Goal: Task Accomplishment & Management: Manage account settings

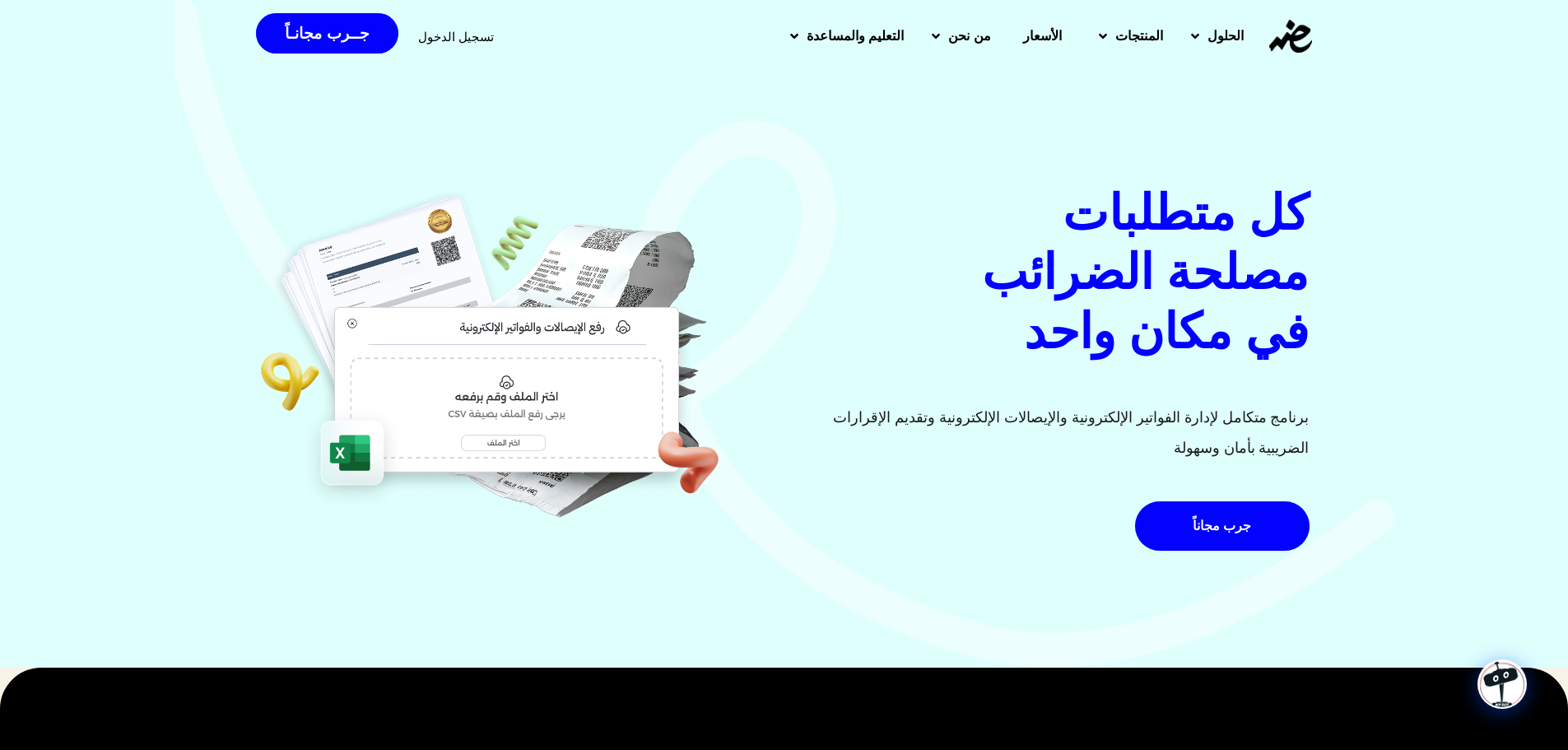
click at [1184, 306] on h2 "كل متطلبات مصلحة الضرائب في مكان واحد" at bounding box center [1052, 272] width 515 height 178
click at [1501, 677] on img at bounding box center [1501, 684] width 46 height 46
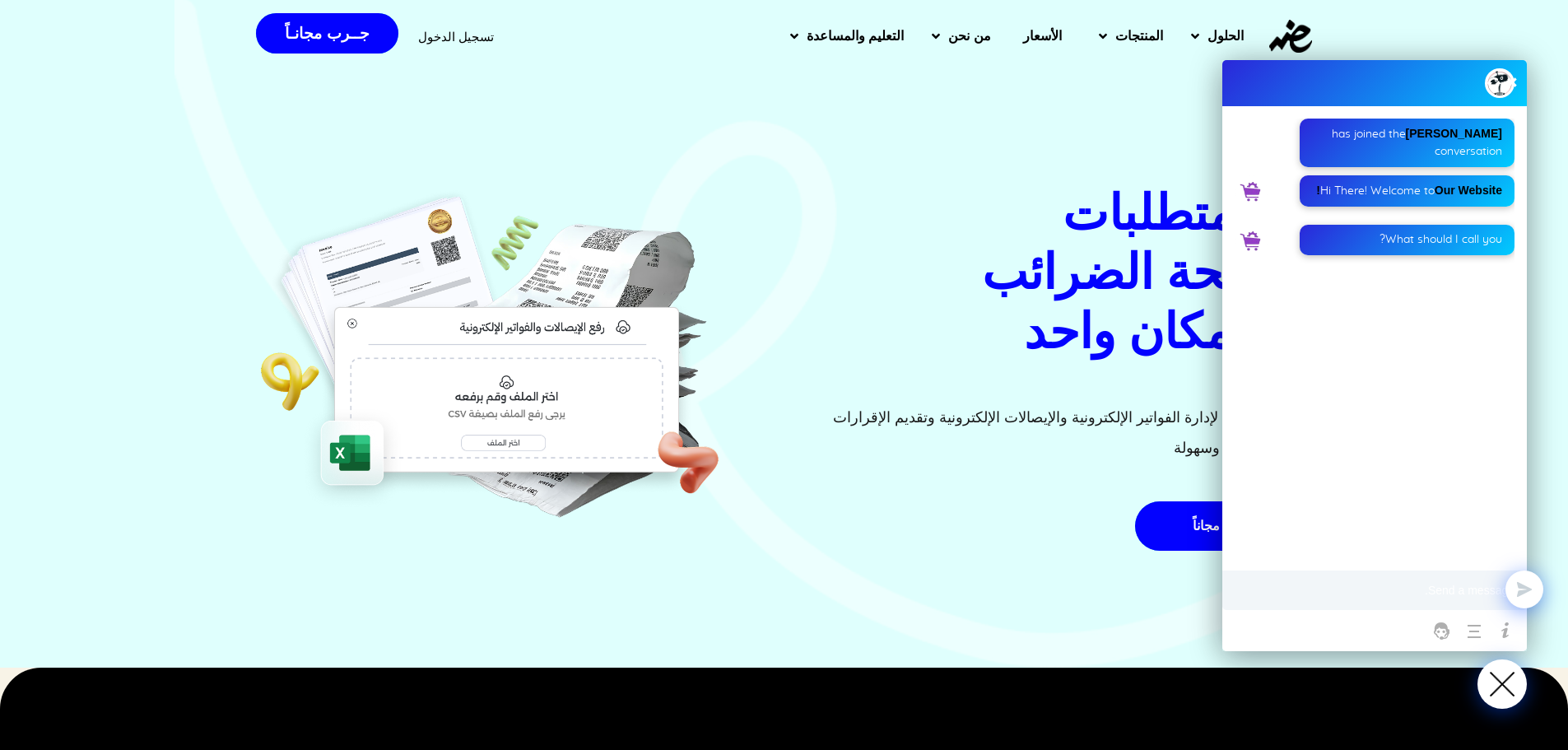
click at [1363, 139] on div "[PERSON_NAME] has joined the conversation" at bounding box center [1407, 143] width 190 height 35
click at [1380, 243] on div "What should I call you?" at bounding box center [1407, 240] width 214 height 30
click at [1506, 691] on img at bounding box center [1501, 684] width 46 height 46
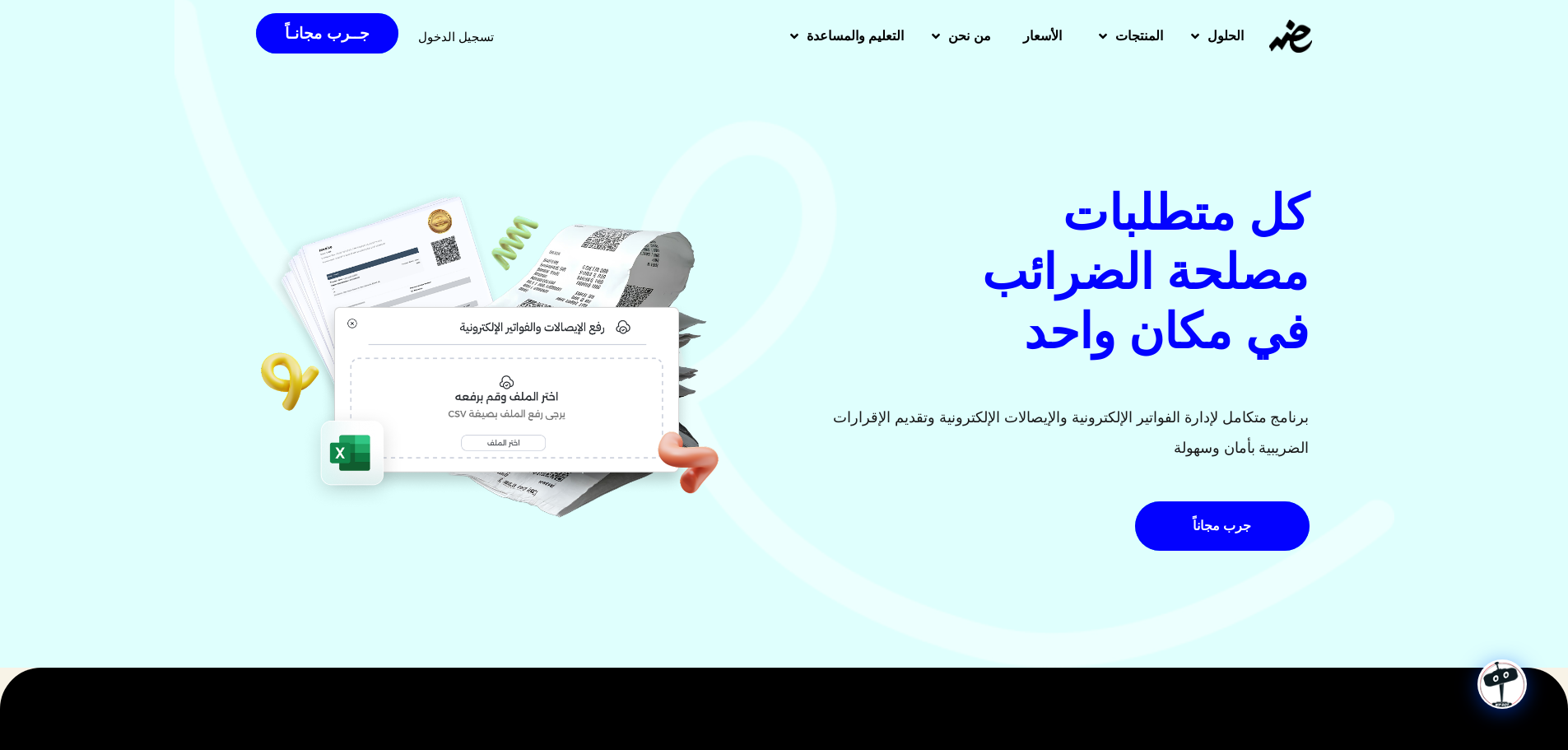
click at [708, 236] on img at bounding box center [490, 356] width 462 height 345
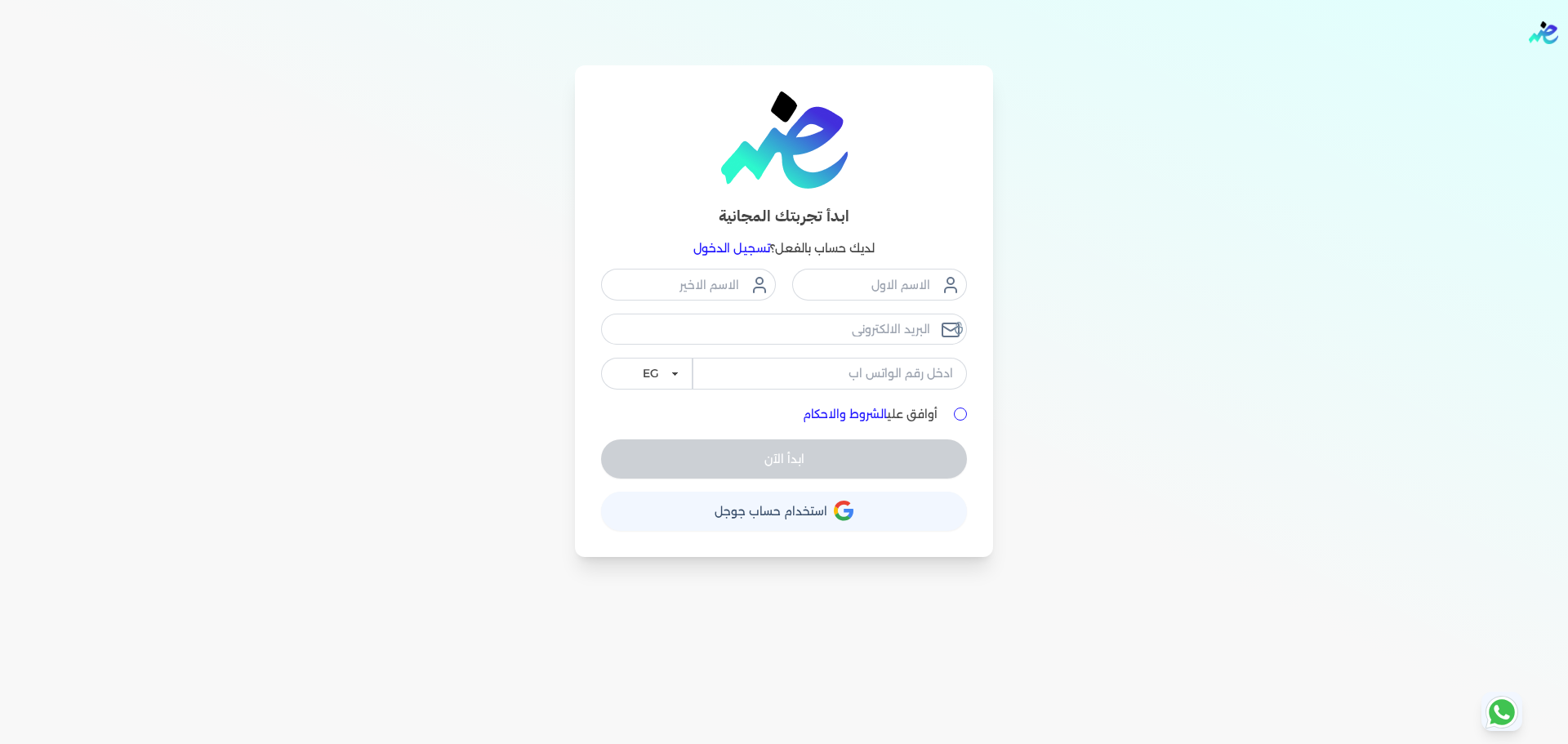
click at [733, 252] on link "تسجيل الدخول" at bounding box center [732, 249] width 77 height 15
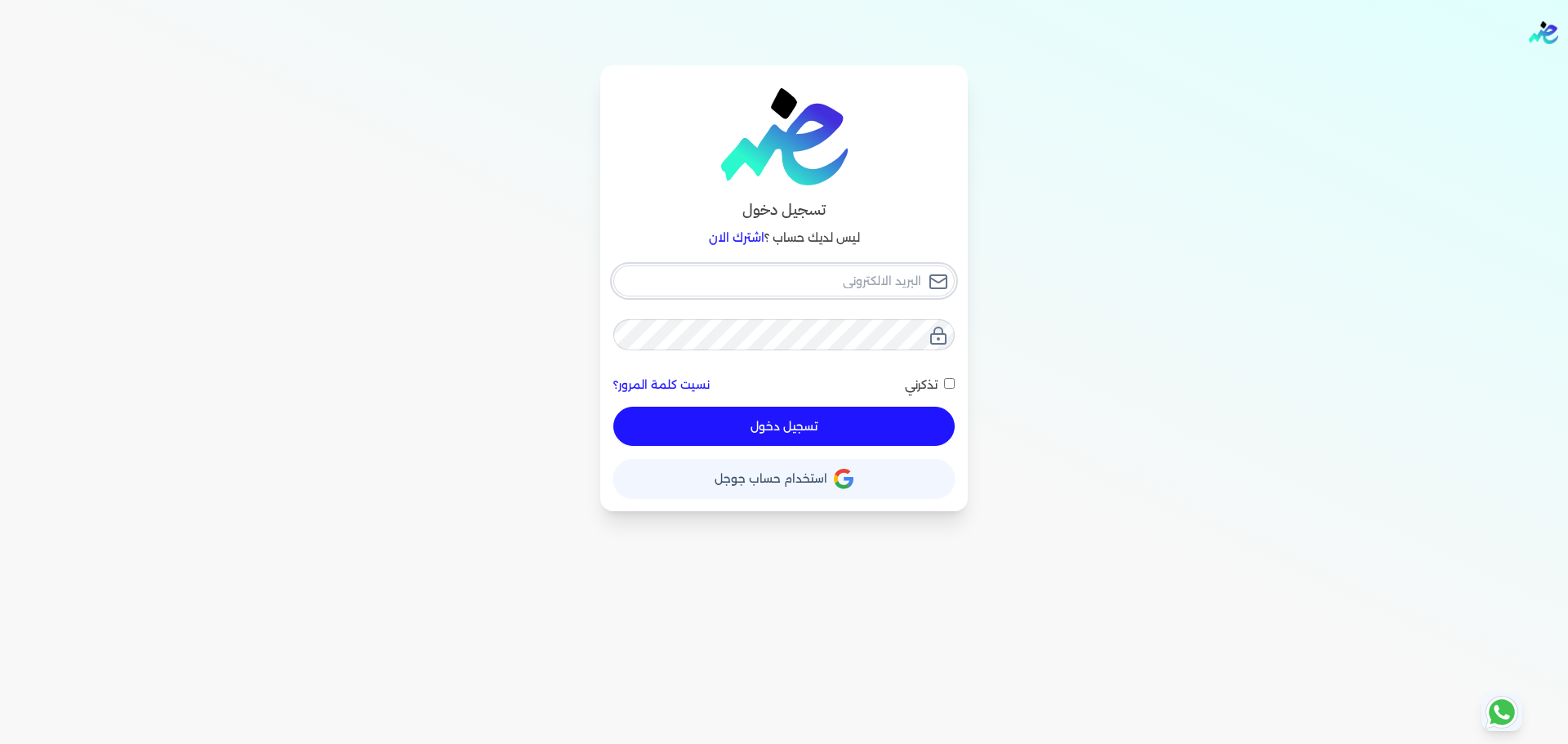
type input "hello@ensoulify.com"
checkbox input "false"
